Goal: Information Seeking & Learning: Learn about a topic

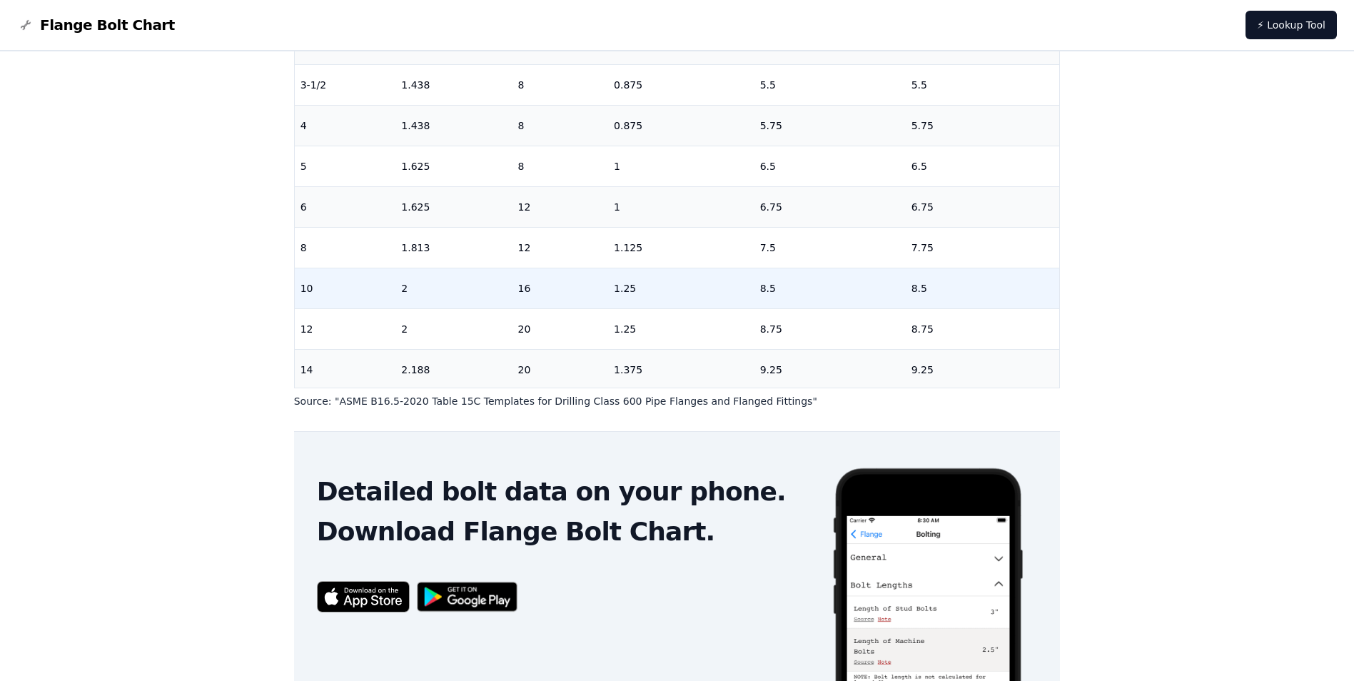
scroll to position [71, 0]
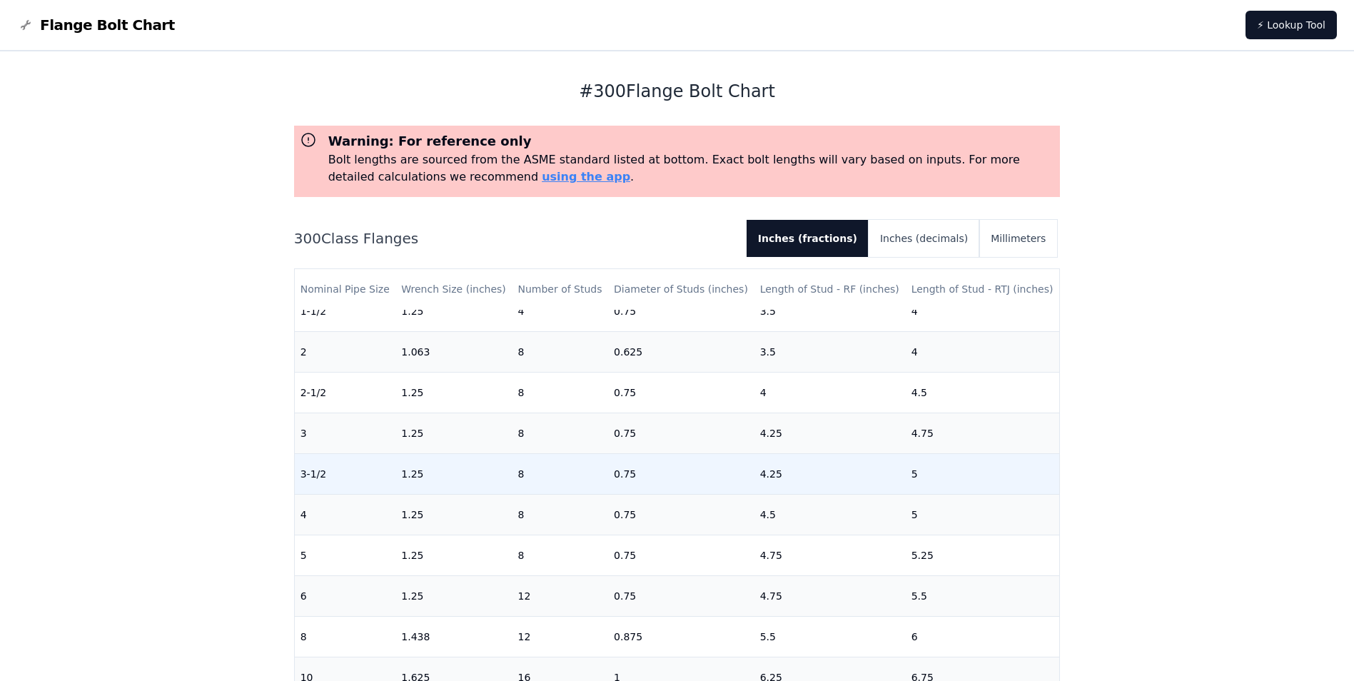
scroll to position [214, 0]
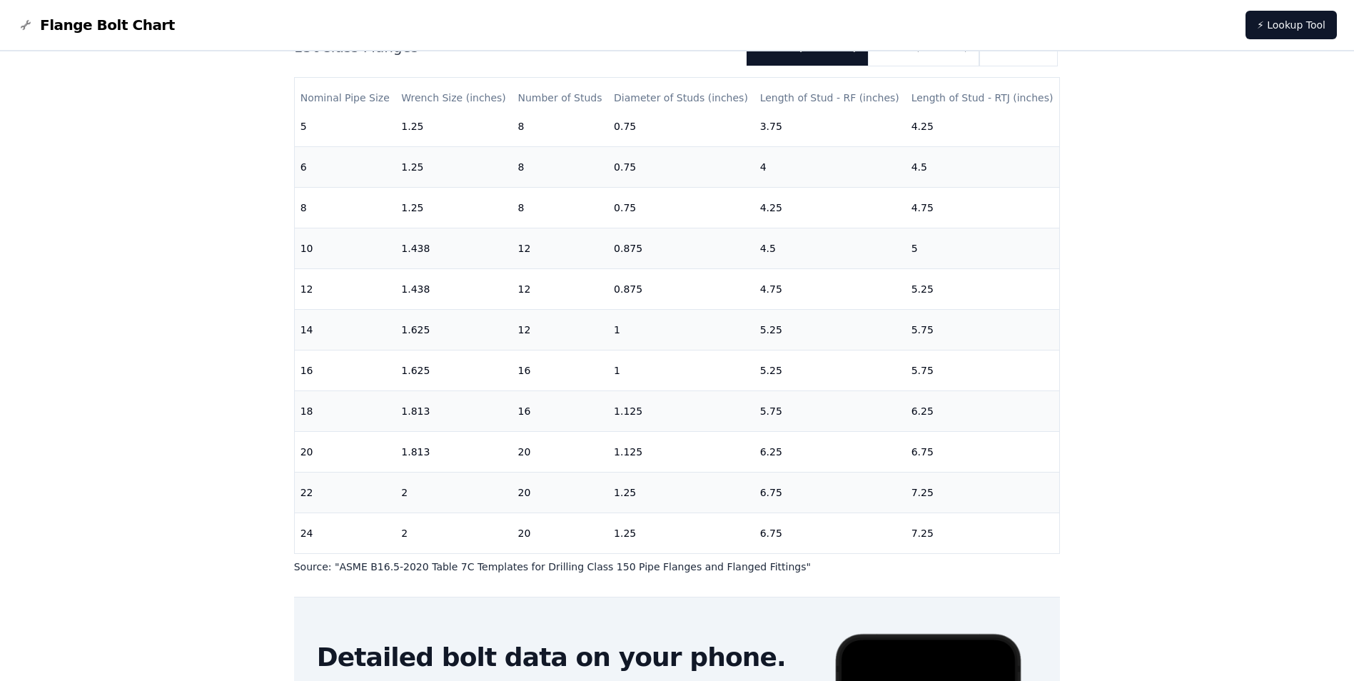
scroll to position [148, 0]
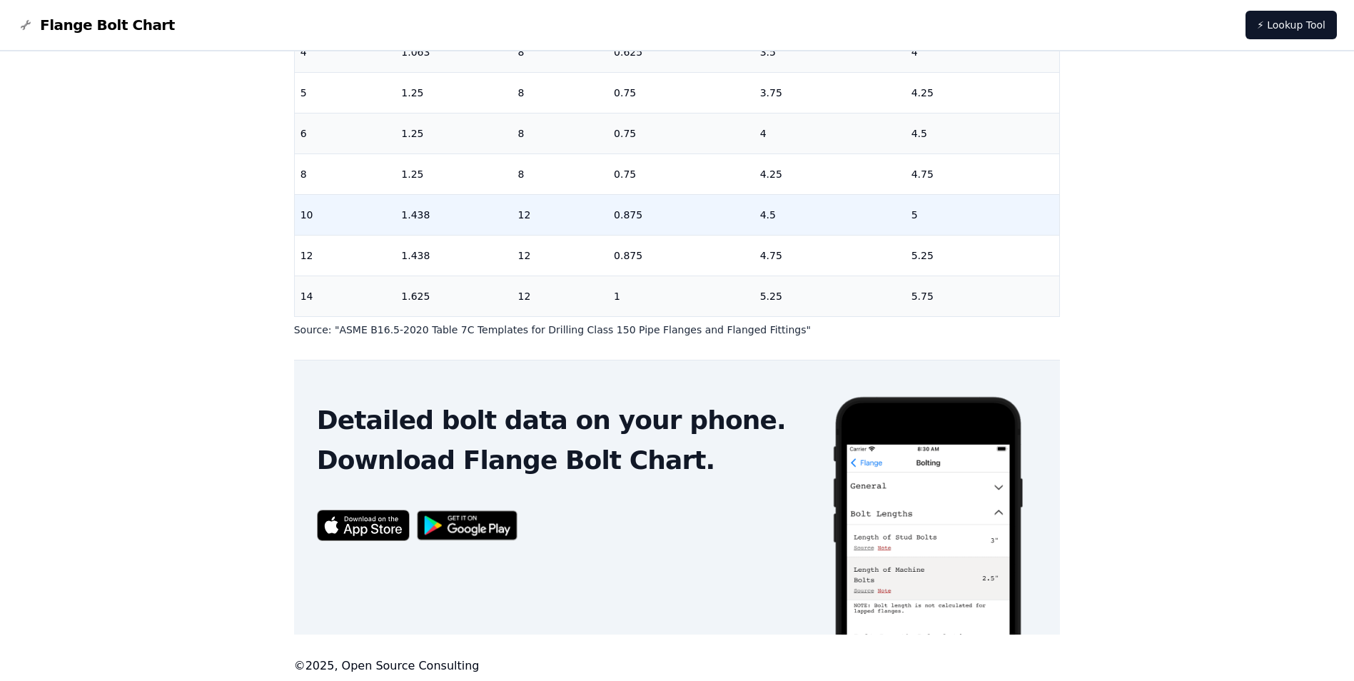
scroll to position [359, 0]
